Goal: Navigation & Orientation: Find specific page/section

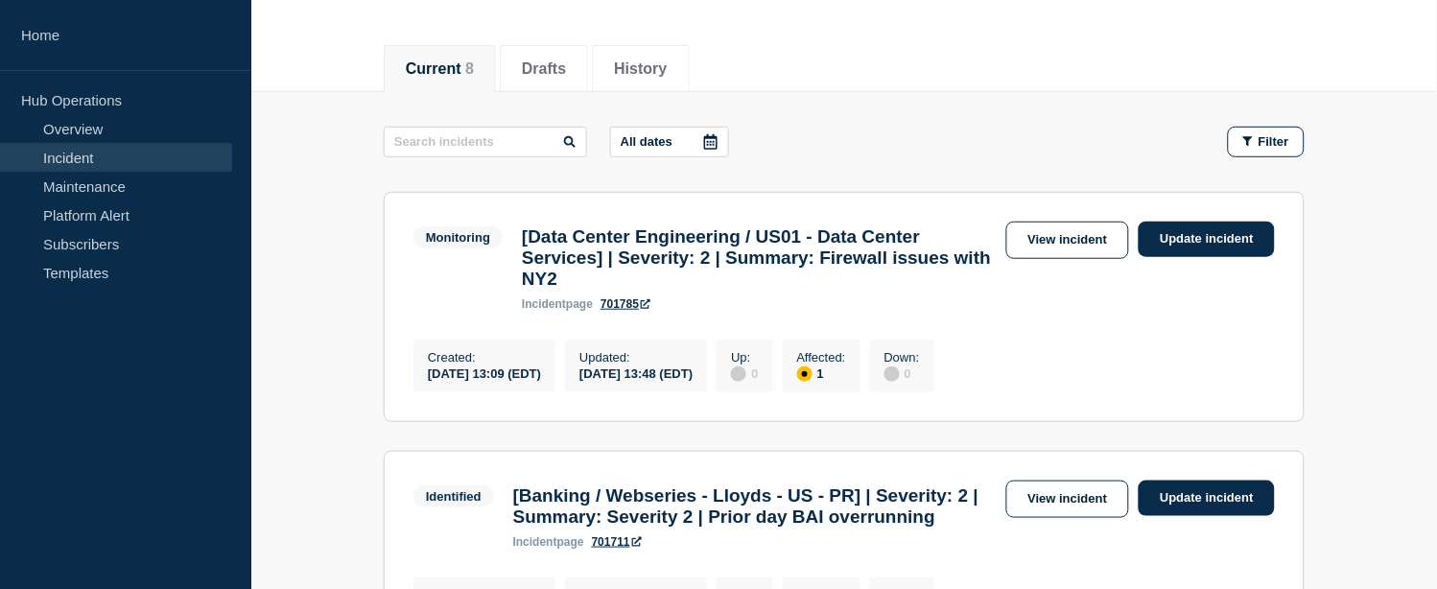
scroll to position [205, 0]
click at [128, 187] on link "Maintenance" at bounding box center [116, 186] width 232 height 29
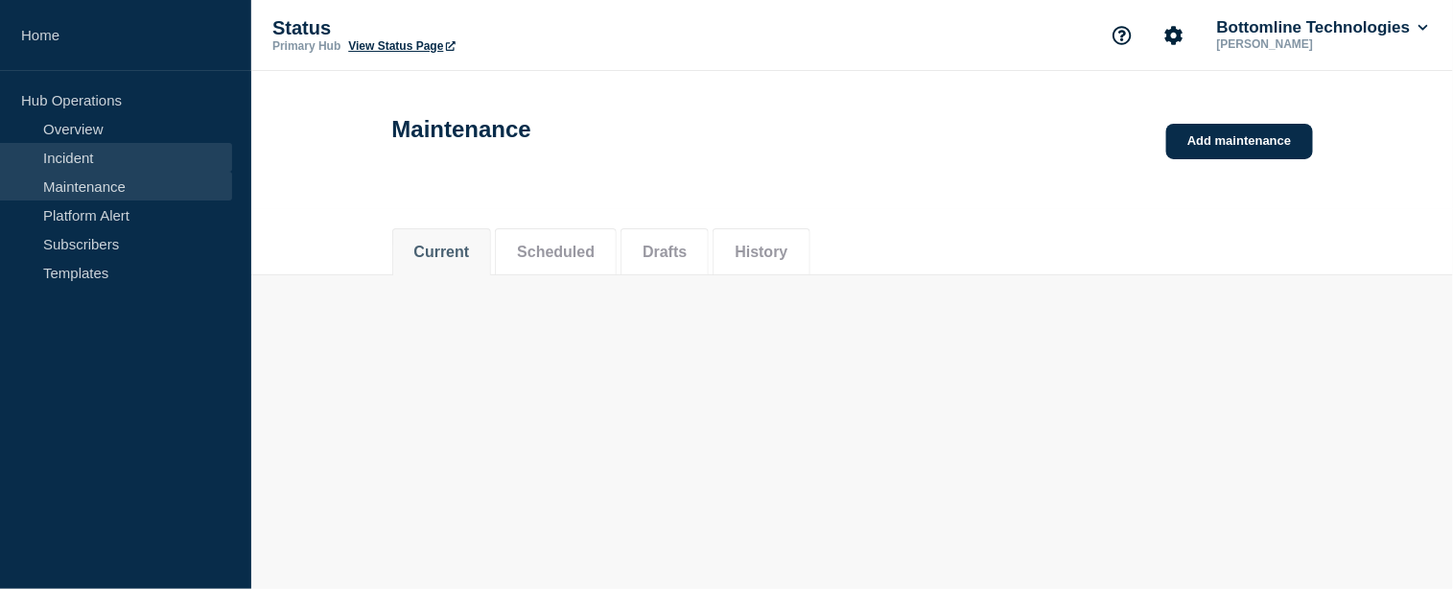
click at [134, 158] on link "Incident" at bounding box center [116, 157] width 232 height 29
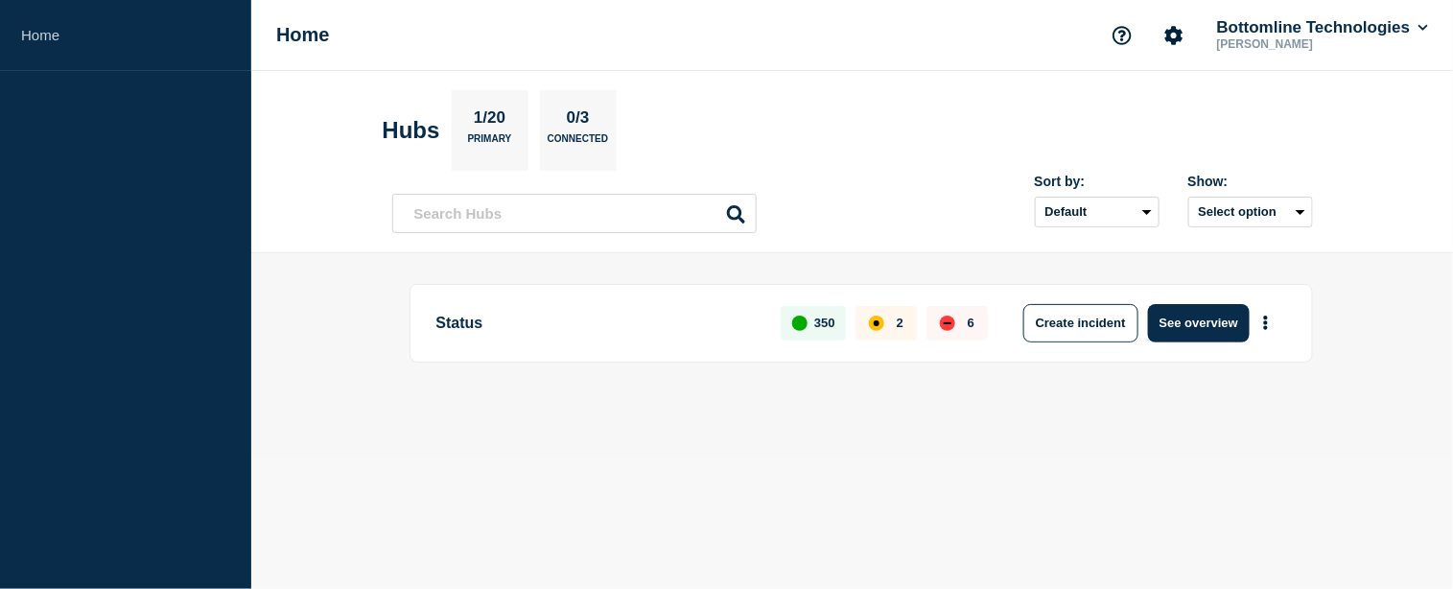
click at [1225, 315] on button "See overview" at bounding box center [1199, 323] width 102 height 38
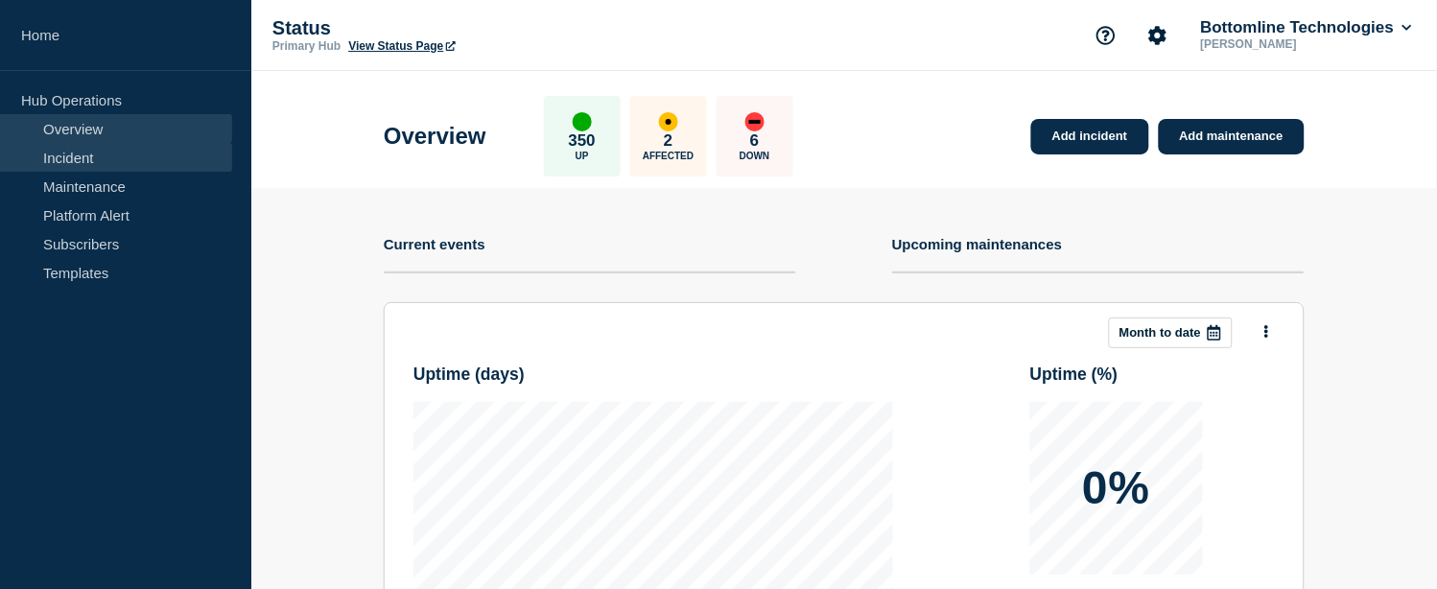
click at [61, 159] on link "Incident" at bounding box center [116, 157] width 232 height 29
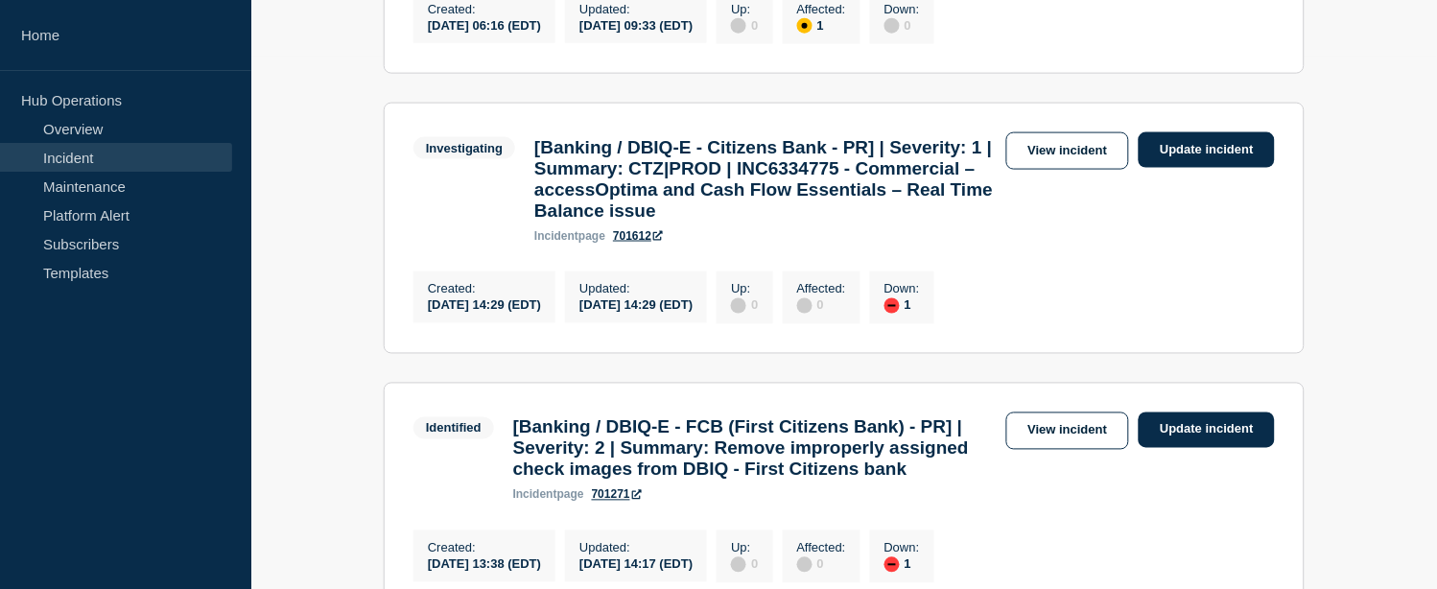
scroll to position [639, 0]
